Goal: Browse casually

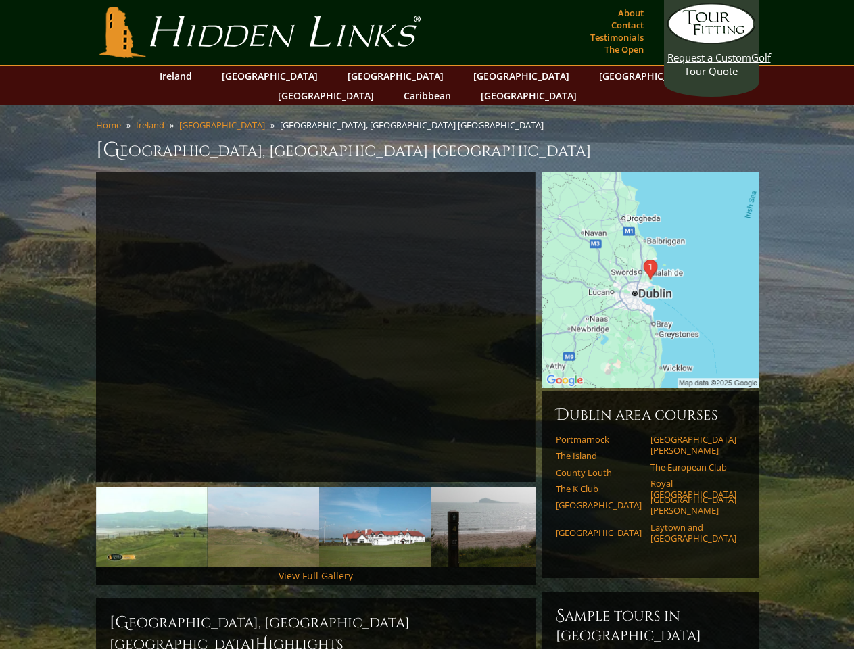
click at [76, 314] on link "Previous" at bounding box center [75, 327] width 27 height 27
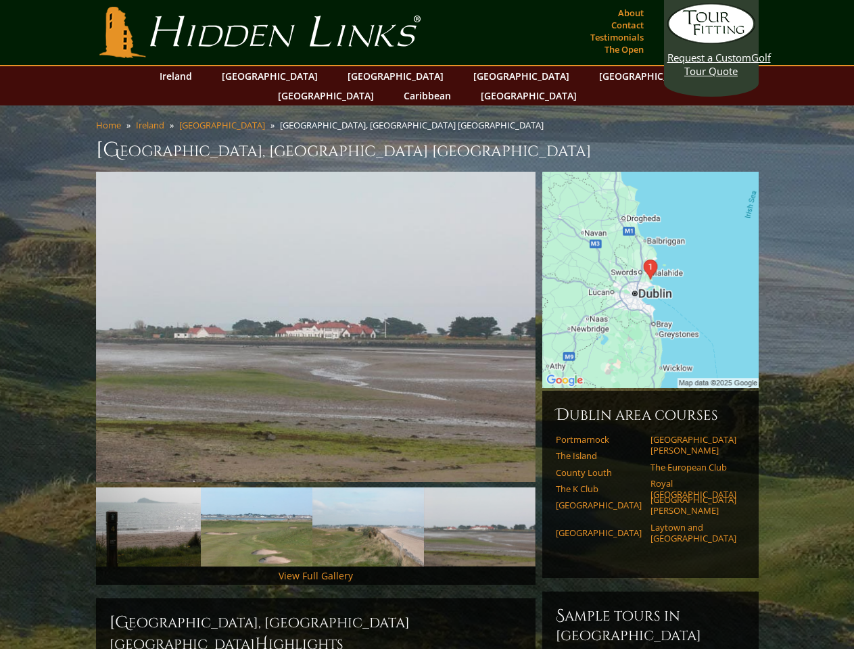
click at [556, 314] on link "Next" at bounding box center [555, 327] width 27 height 27
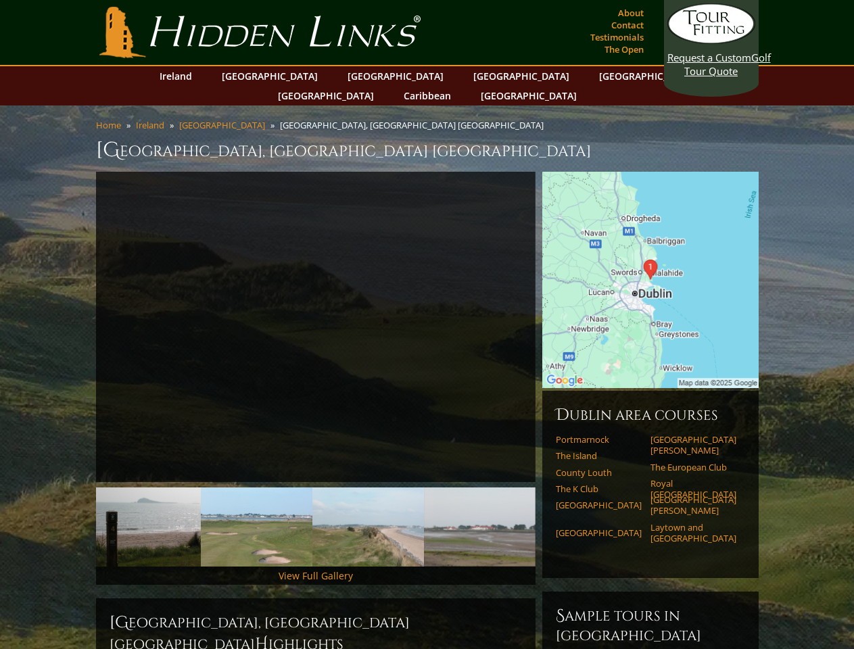
click at [151, 507] on img at bounding box center [145, 526] width 112 height 79
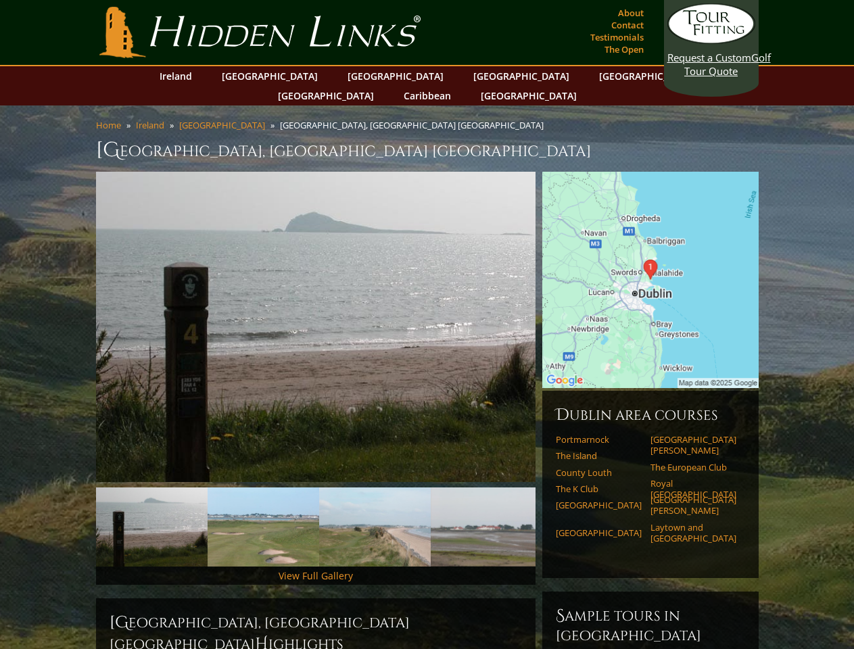
click at [263, 507] on img at bounding box center [263, 526] width 112 height 79
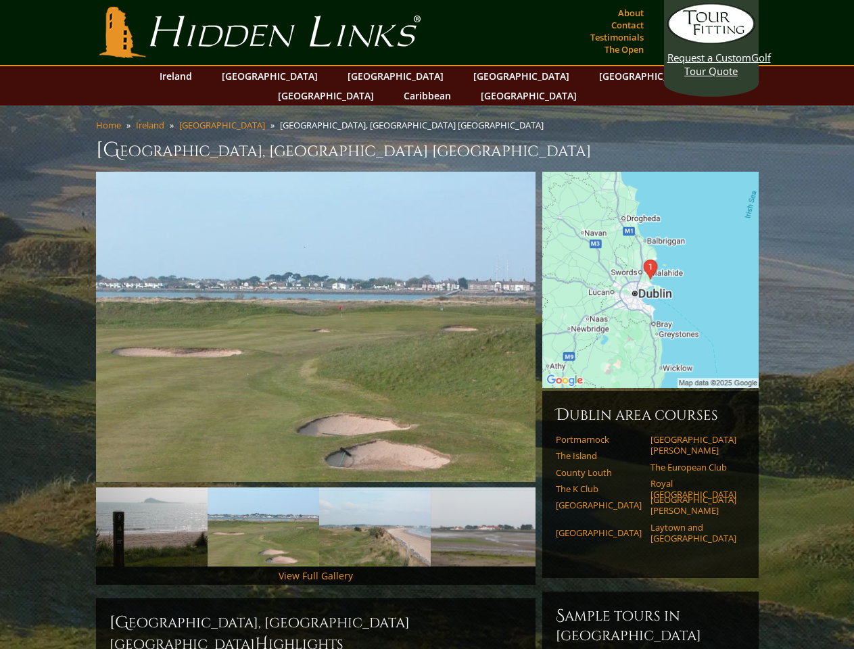
click at [374, 507] on img at bounding box center [375, 526] width 112 height 79
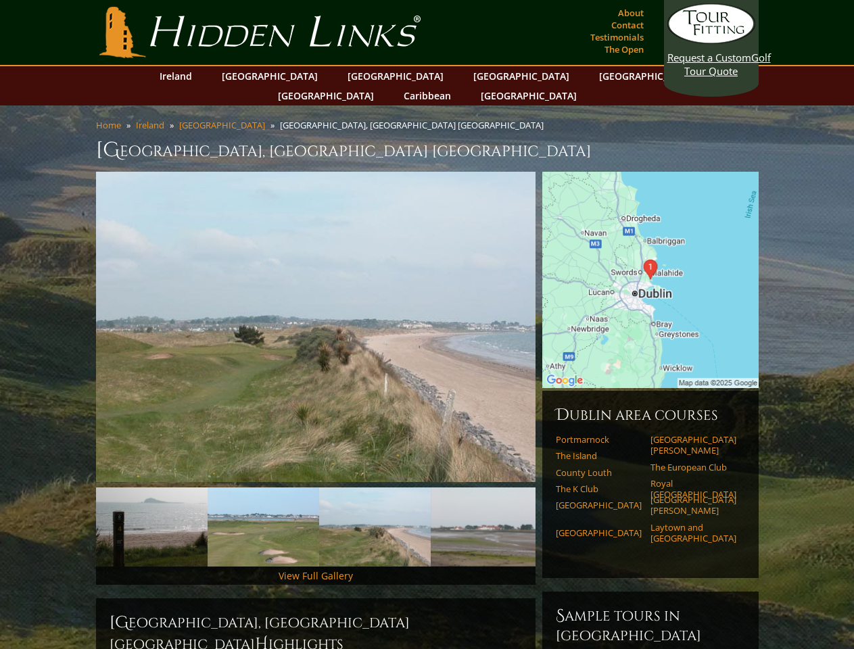
click at [486, 507] on img at bounding box center [487, 526] width 112 height 79
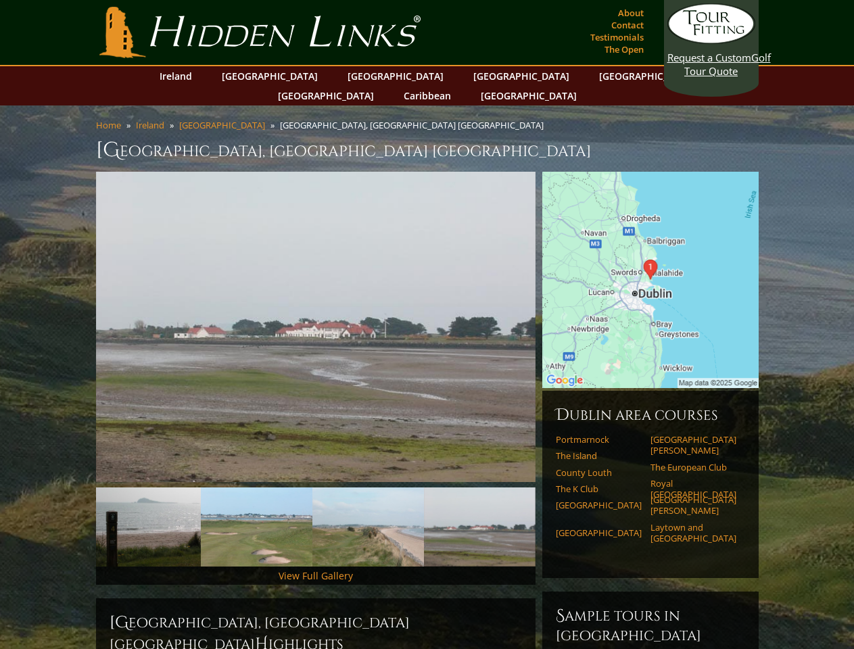
click at [556, 514] on link "Next" at bounding box center [555, 527] width 27 height 27
